Goal: Task Accomplishment & Management: Manage account settings

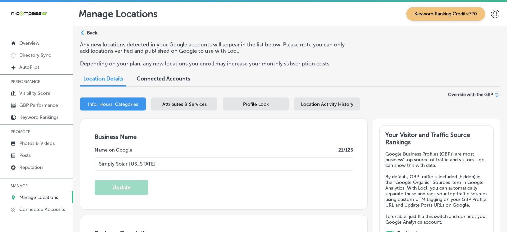
select select "US"
click at [230, 126] on div "Business Name Name on Google 21 /125 Simply Solar [US_STATE] Update" at bounding box center [223, 164] width 287 height 90
click at [39, 197] on p "Manage Locations" at bounding box center [38, 197] width 39 height 6
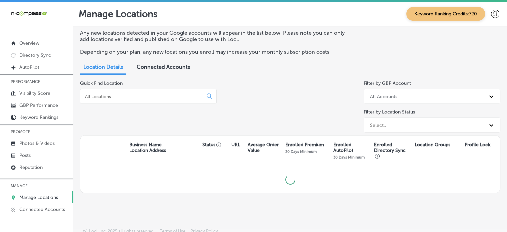
click at [153, 95] on input at bounding box center [142, 96] width 117 height 6
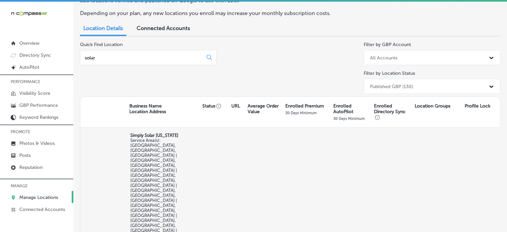
scroll to position [35, 0]
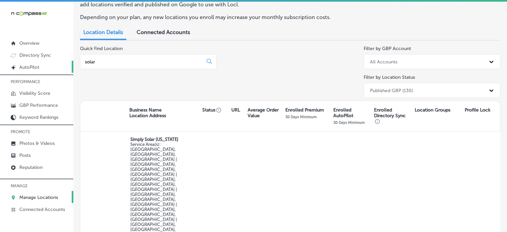
drag, startPoint x: 155, startPoint y: 64, endPoint x: 46, endPoint y: 68, distance: 109.2
click at [46, 68] on div "iconmonstr-menu-thin copy Created with Sketch. Overview Directory Sync Created …" at bounding box center [253, 118] width 507 height 232
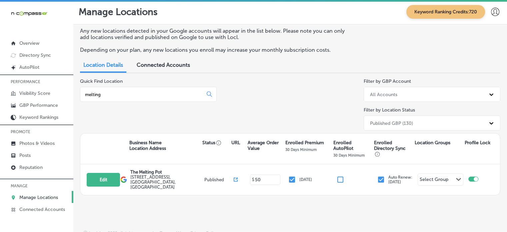
scroll to position [1, 0]
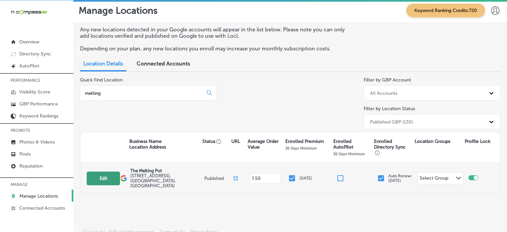
type input "melting"
click at [109, 174] on button "Edit" at bounding box center [103, 178] width 33 height 14
select select "US"
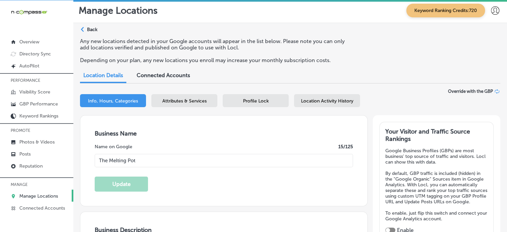
type input "The Melting Pot"
type input "[STREET_ADDRESS]"
type input "Ste 101"
type input "[GEOGRAPHIC_DATA]"
type input "32940"
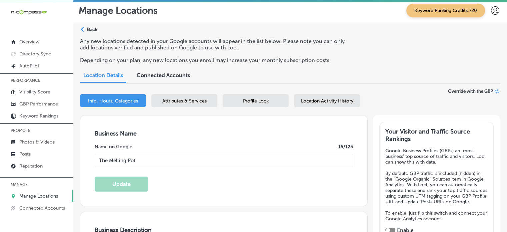
type input "US"
type input "[URL][DOMAIN_NAME]"
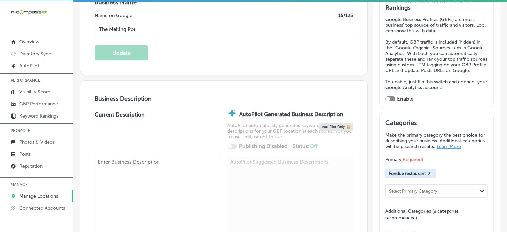
checkbox input "true"
type textarea "Indulge in a culinary adventure at The [GEOGRAPHIC_DATA], [GEOGRAPHIC_DATA]'s p…"
type input "[PHONE_NUMBER]"
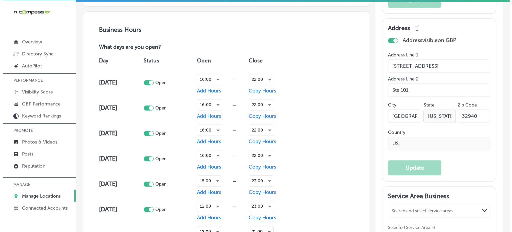
scroll to position [444, 0]
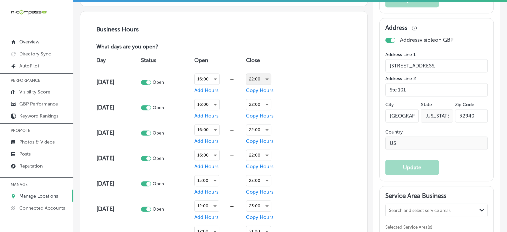
click at [260, 77] on div "22:00" at bounding box center [258, 79] width 25 height 11
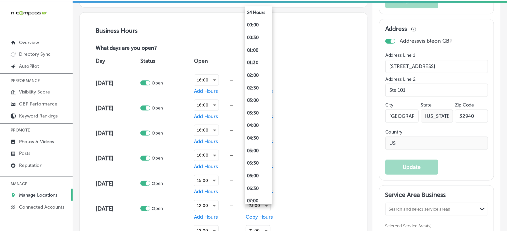
scroll to position [434, 0]
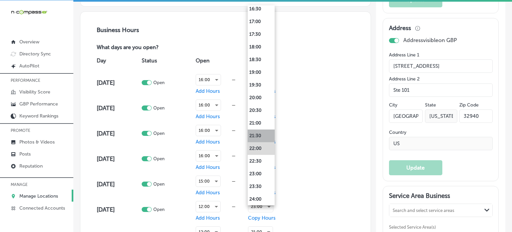
click at [261, 137] on li "21:30" at bounding box center [261, 135] width 27 height 13
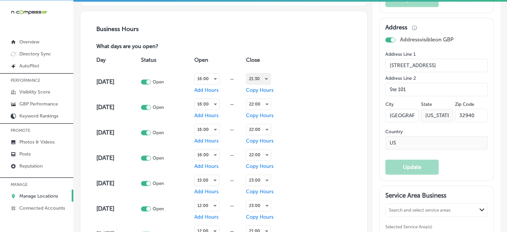
scroll to position [444, 0]
click at [265, 89] on span "Copy Hours" at bounding box center [260, 90] width 28 height 6
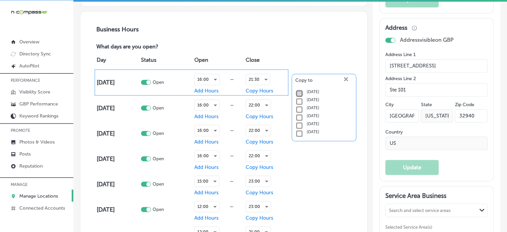
click at [295, 92] on input "checkbox" at bounding box center [299, 93] width 8 height 8
checkbox input "true"
click at [298, 102] on input "checkbox" at bounding box center [299, 101] width 8 height 8
checkbox input "true"
click at [299, 107] on input "checkbox" at bounding box center [299, 109] width 8 height 8
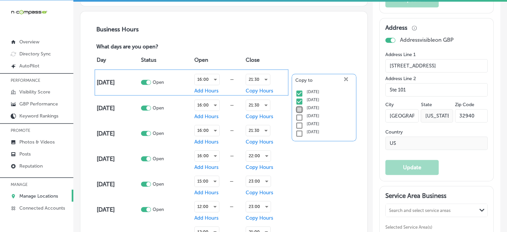
checkbox input "true"
click at [344, 79] on icon "close Created with Sketch." at bounding box center [346, 79] width 4 height 4
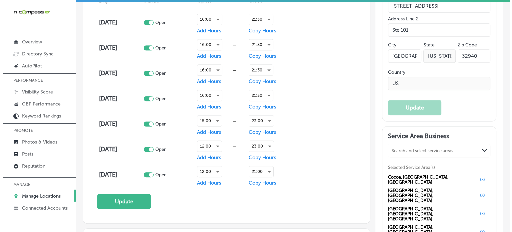
scroll to position [504, 0]
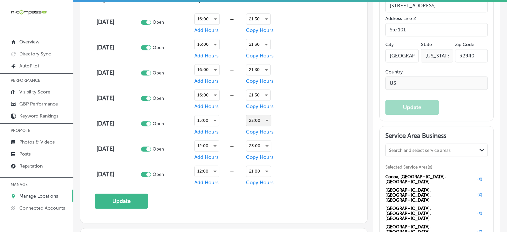
click at [258, 115] on div "23:00" at bounding box center [258, 120] width 25 height 11
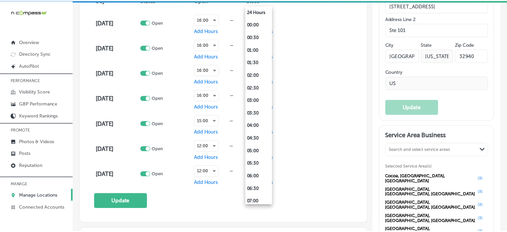
scroll to position [434, 0]
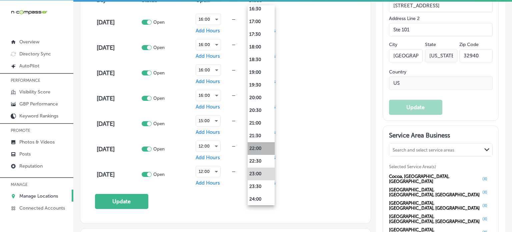
click at [264, 149] on li "22:00" at bounding box center [261, 148] width 27 height 13
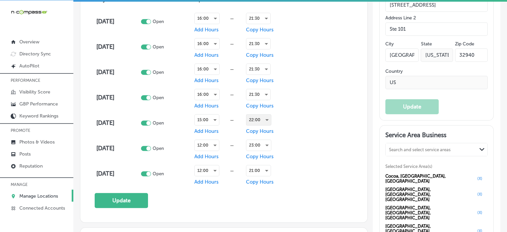
scroll to position [504, 0]
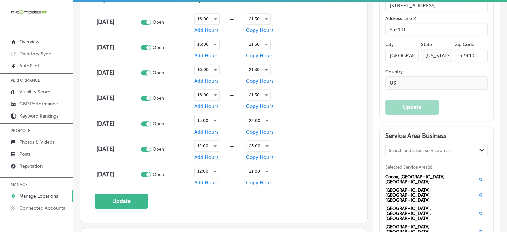
click at [311, 139] on div "Day Status Open Close [DATE] Open 16:00 — Add Hours 21:30 Copy Hours [DATE] Ope…" at bounding box center [224, 89] width 258 height 196
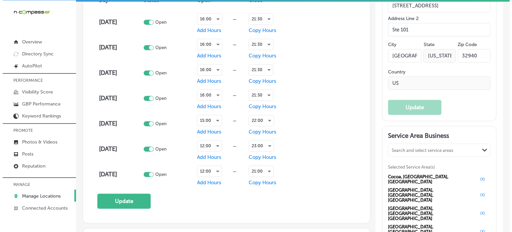
scroll to position [515, 0]
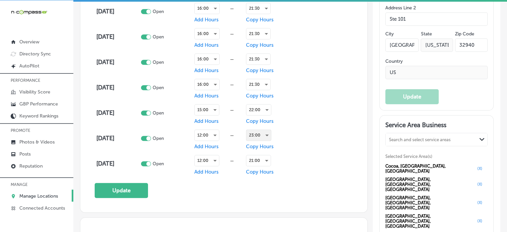
click at [258, 132] on div "23:00" at bounding box center [258, 135] width 25 height 11
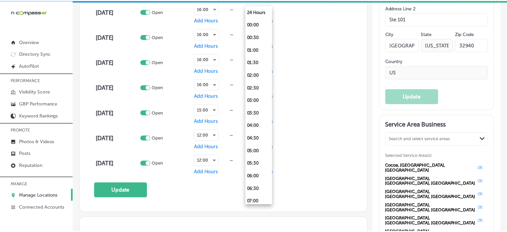
scroll to position [434, 0]
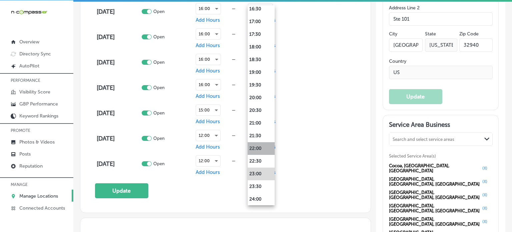
click at [261, 147] on li "22:00" at bounding box center [261, 148] width 27 height 13
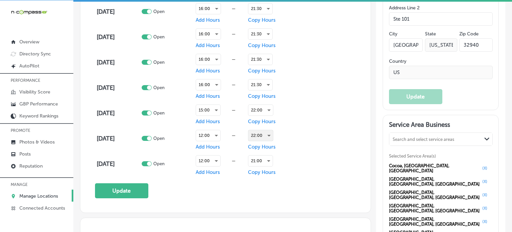
scroll to position [515, 0]
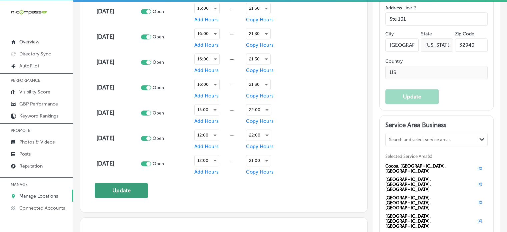
click at [125, 188] on button "Update" at bounding box center [121, 190] width 53 height 15
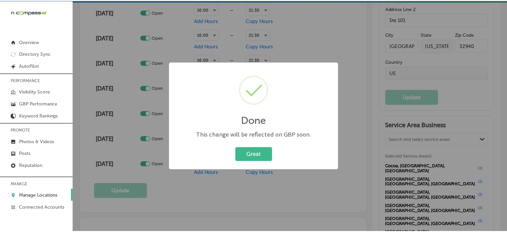
scroll to position [515, 0]
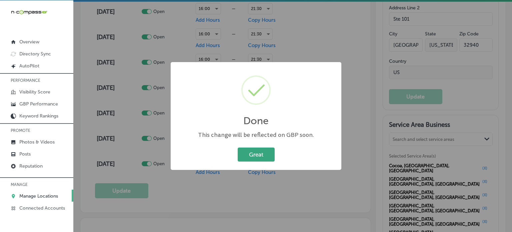
click at [252, 160] on button "Great" at bounding box center [256, 154] width 37 height 14
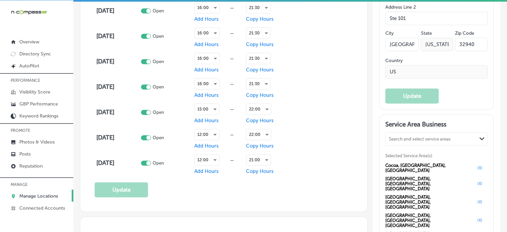
scroll to position [515, 0]
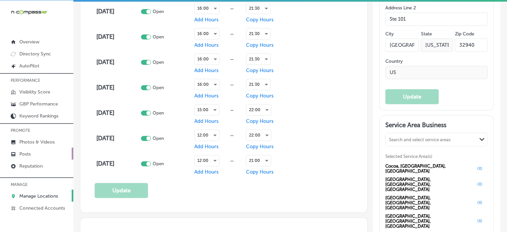
click at [32, 154] on link "Posts" at bounding box center [36, 153] width 73 height 12
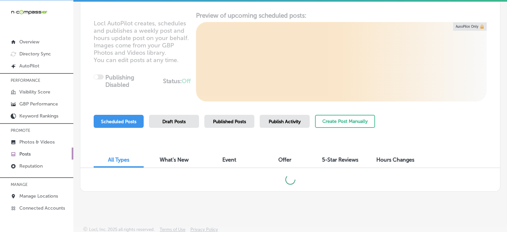
scroll to position [74, 0]
click at [291, 121] on span "Publish Activity" at bounding box center [285, 121] width 32 height 6
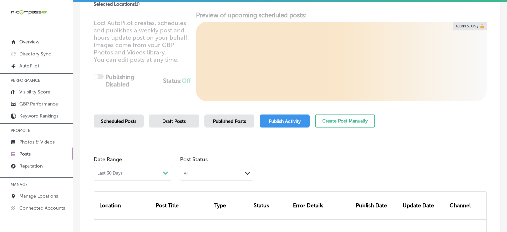
scroll to position [161, 0]
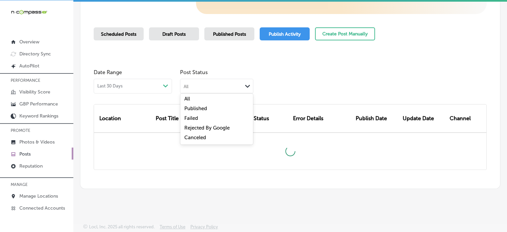
click at [236, 88] on div "All Path Created with Sketch." at bounding box center [216, 85] width 73 height 13
click at [200, 114] on div "Failed" at bounding box center [216, 119] width 73 height 10
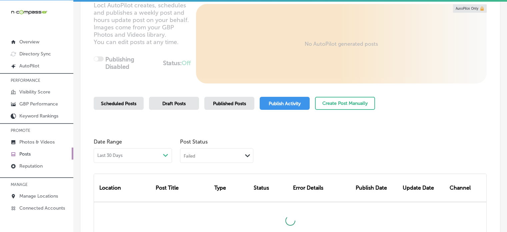
scroll to position [152, 0]
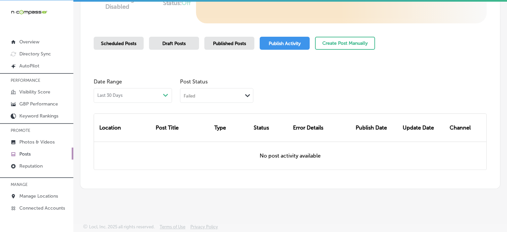
click at [235, 89] on div "Failed Path Created with Sketch." at bounding box center [216, 94] width 73 height 13
click at [195, 147] on label "Canceled" at bounding box center [195, 147] width 22 height 6
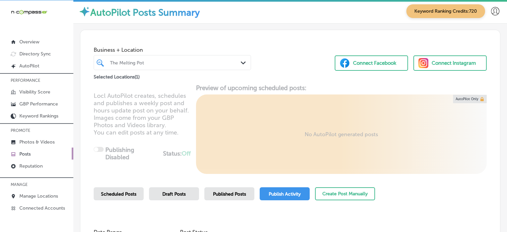
scroll to position [0, 0]
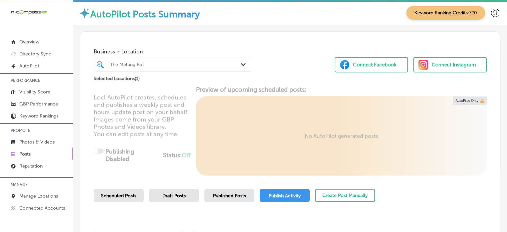
click at [175, 65] on div "The Melting Pot" at bounding box center [175, 64] width 131 height 6
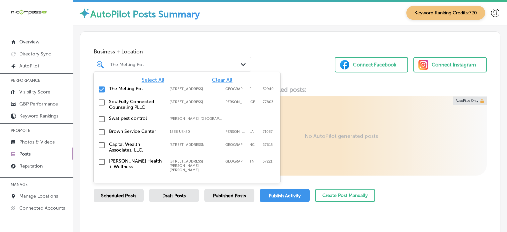
click at [219, 78] on span "Clear All" at bounding box center [222, 80] width 20 height 6
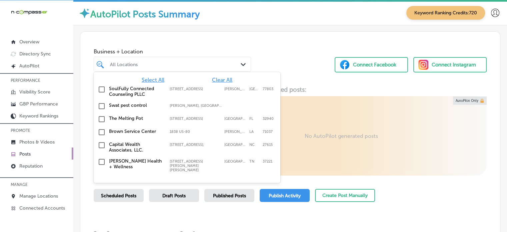
click at [152, 79] on span "Select All" at bounding box center [153, 80] width 23 height 6
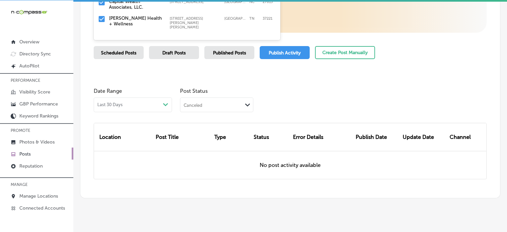
scroll to position [152, 0]
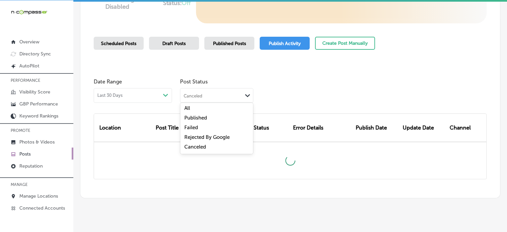
click at [233, 96] on div "Canceled" at bounding box center [211, 95] width 62 height 6
click at [196, 130] on div "Failed" at bounding box center [216, 128] width 73 height 10
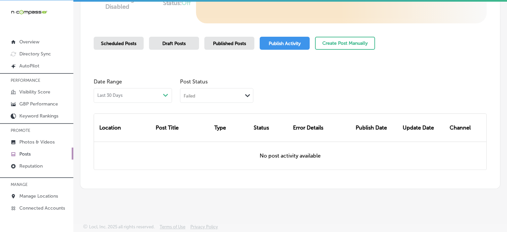
click at [220, 94] on div "Failed" at bounding box center [211, 95] width 62 height 6
click at [201, 149] on label "Canceled" at bounding box center [195, 147] width 22 height 6
click at [221, 97] on div "Canceled" at bounding box center [211, 95] width 62 height 6
click at [195, 108] on div "All" at bounding box center [216, 109] width 73 height 10
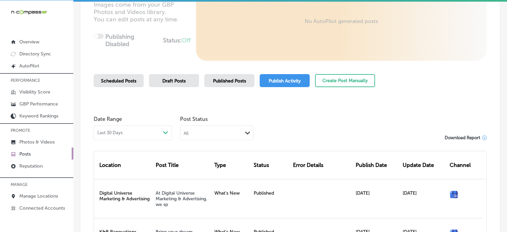
scroll to position [116, 0]
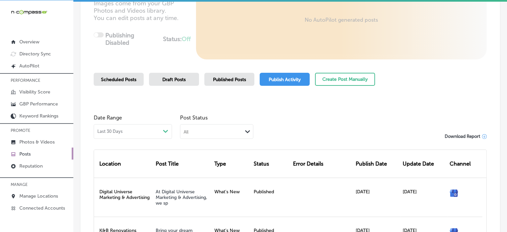
click at [226, 82] on div "Published Posts" at bounding box center [229, 79] width 50 height 13
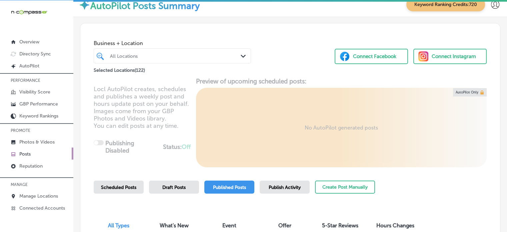
scroll to position [77, 0]
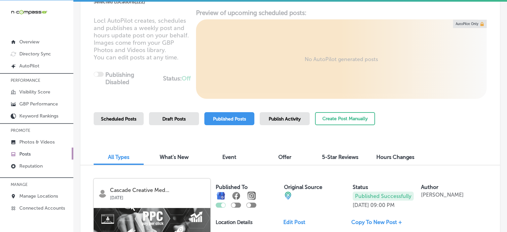
click at [297, 118] on span "Publish Activity" at bounding box center [285, 119] width 32 height 6
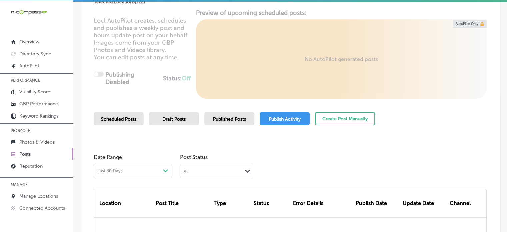
scroll to position [161, 0]
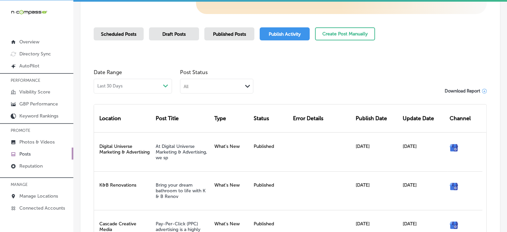
click at [235, 87] on div "All" at bounding box center [211, 86] width 62 height 6
click at [151, 86] on div "Last 30 Days Path Created with Sketch." at bounding box center [132, 85] width 71 height 5
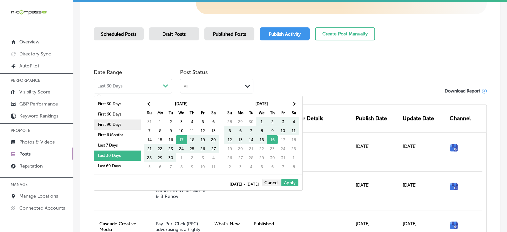
click at [112, 125] on li "First 90 Days" at bounding box center [117, 124] width 47 height 10
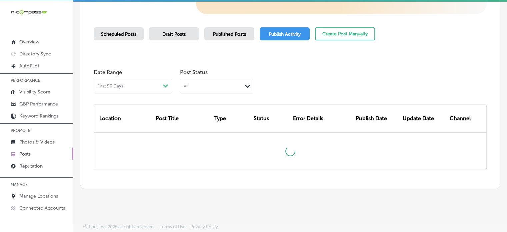
click at [145, 92] on div "First 90 Days Path Created with Sketch." at bounding box center [133, 86] width 78 height 15
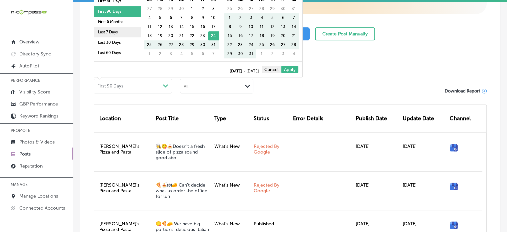
scroll to position [39, 0]
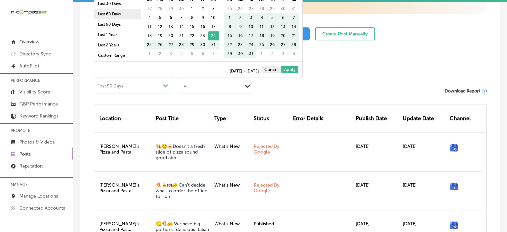
click at [115, 16] on li "Last 60 Days" at bounding box center [117, 14] width 47 height 10
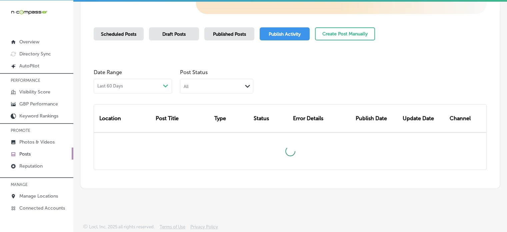
click at [216, 93] on div "All Path Created with Sketch." at bounding box center [216, 86] width 73 height 15
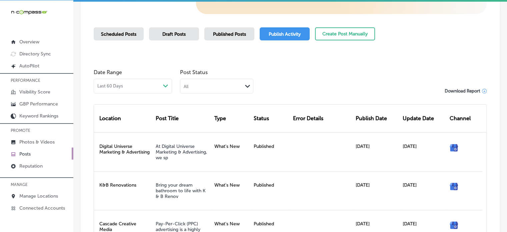
click at [215, 88] on div "All" at bounding box center [211, 86] width 62 height 6
click at [197, 117] on label "Failed" at bounding box center [191, 118] width 14 height 6
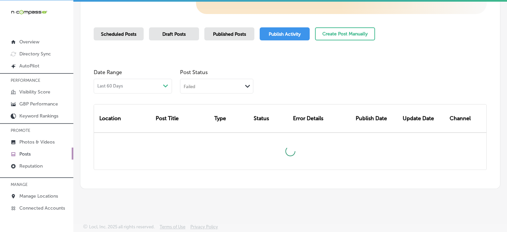
scroll to position [152, 0]
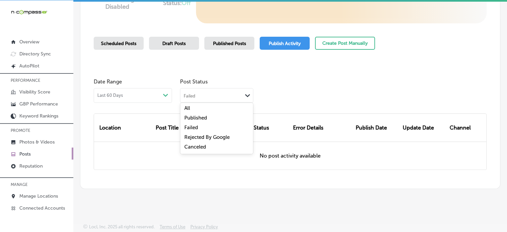
click at [227, 93] on div "Failed" at bounding box center [211, 95] width 62 height 6
click at [200, 138] on label "Rejected By Google" at bounding box center [206, 137] width 45 height 6
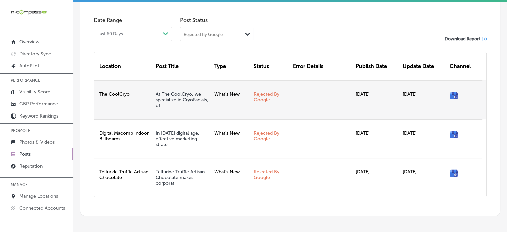
scroll to position [205, 0]
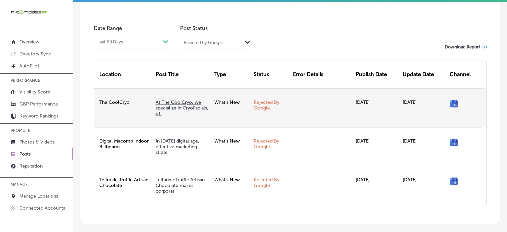
click at [189, 102] on link "At The CoolCryo, we specialize in CryoFacials, off" at bounding box center [182, 107] width 53 height 17
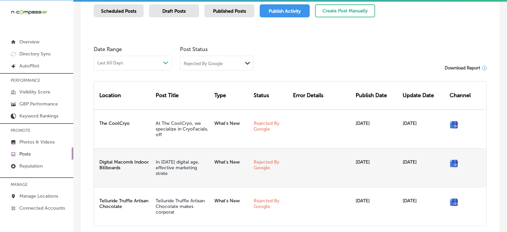
scroll to position [183, 0]
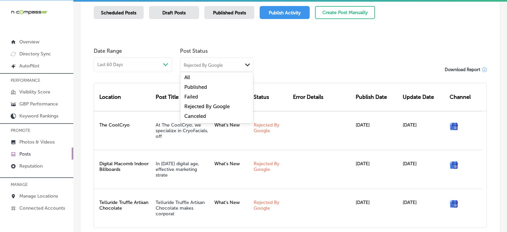
click at [228, 68] on div "Rejected By Google Path Created with Sketch." at bounding box center [216, 64] width 73 height 13
click at [212, 114] on div "Canceled" at bounding box center [216, 117] width 73 height 10
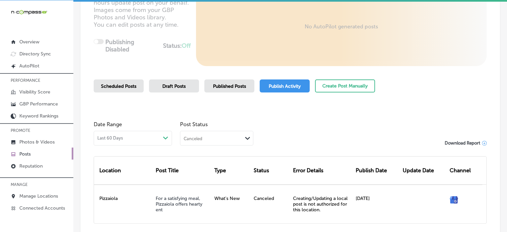
scroll to position [110, 0]
click at [49, 198] on link "Manage Locations" at bounding box center [36, 195] width 73 height 12
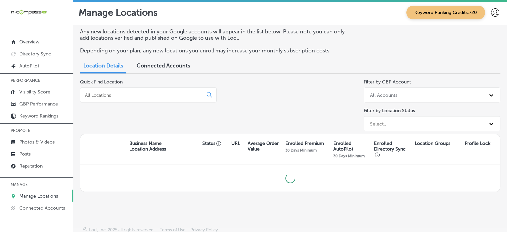
click at [149, 91] on div at bounding box center [148, 94] width 137 height 15
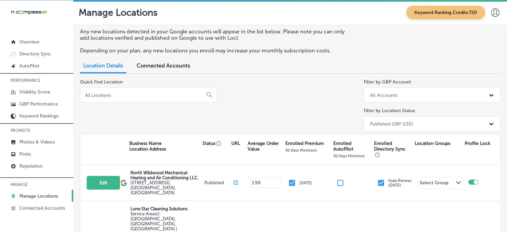
click at [144, 97] on input at bounding box center [142, 95] width 117 height 6
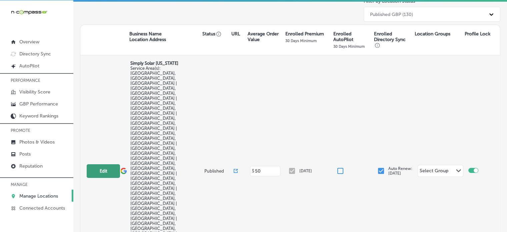
scroll to position [95, 0]
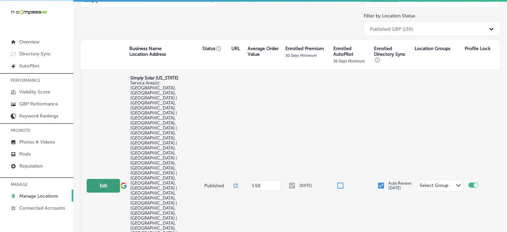
type input "simply"
click at [108, 179] on button "Edit" at bounding box center [103, 186] width 33 height 14
select select "US"
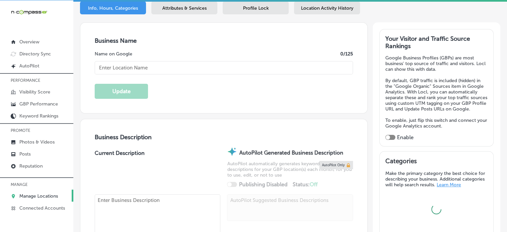
scroll to position [107, 0]
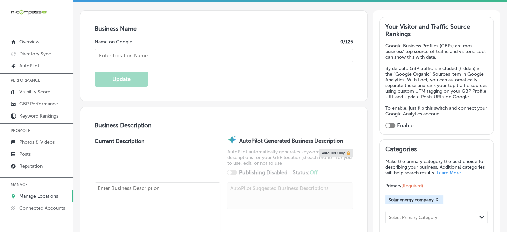
checkbox input "true"
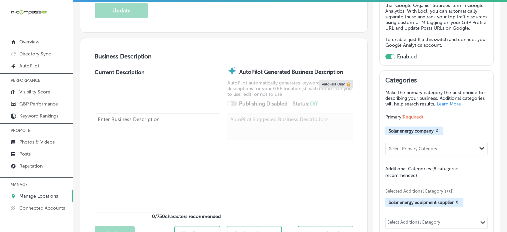
type input "Simply Solar [US_STATE]"
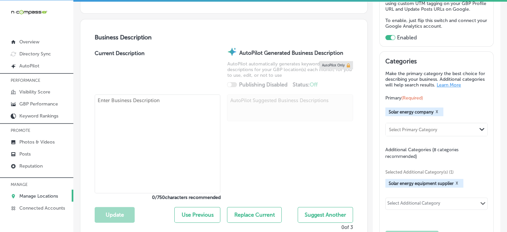
scroll to position [200, 0]
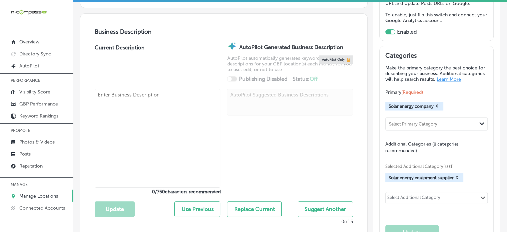
checkbox input "false"
type input "[STREET_ADDRESS][PERSON_NAME]"
type input "Moro"
type input "62067"
type input "US"
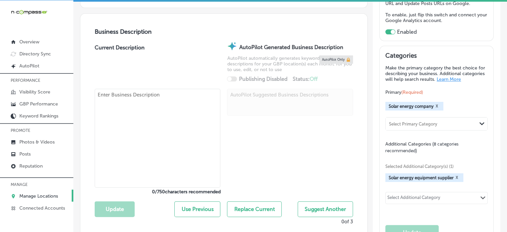
type input "[URL][DOMAIN_NAME]"
type textarea "At Simply Solar [US_STATE], we specialize in providing customized solar solutio…"
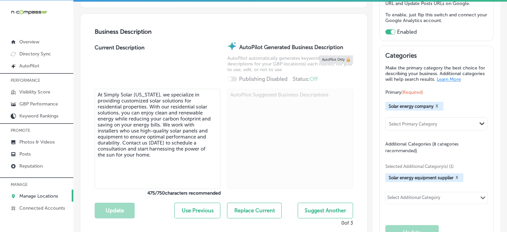
type input "[PHONE_NUMBER]"
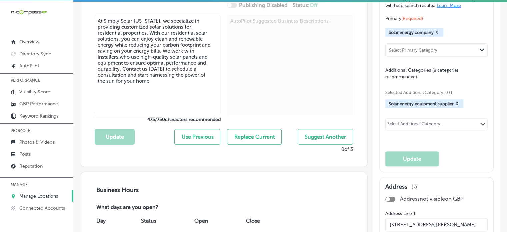
scroll to position [240, 0]
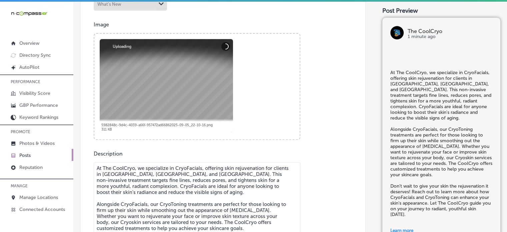
scroll to position [243, 0]
